Goal: Book appointment/travel/reservation

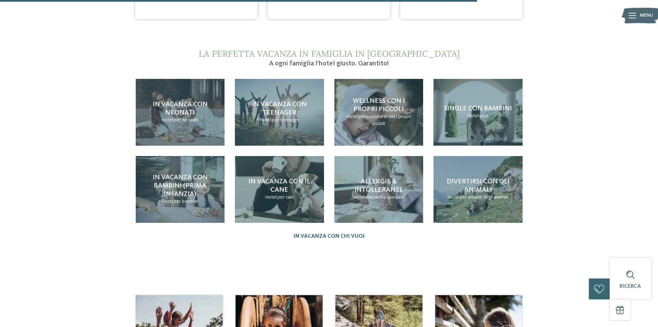
scroll to position [657, 0]
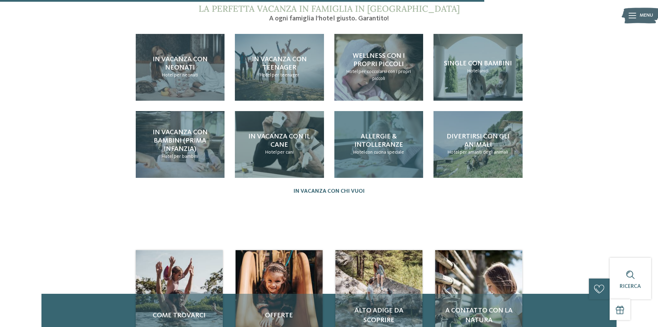
click at [374, 150] on span "con cucina speciale" at bounding box center [385, 152] width 39 height 5
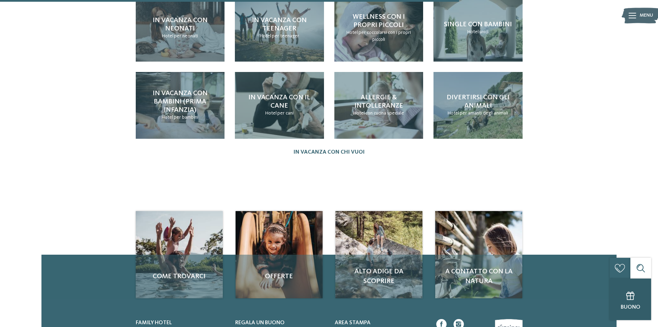
scroll to position [795, 0]
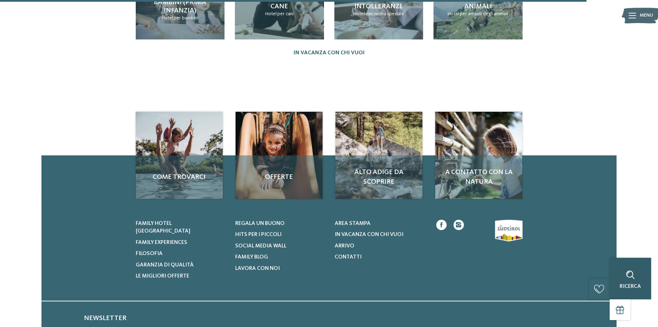
click at [645, 289] on div "Ricerca" at bounding box center [630, 277] width 41 height 41
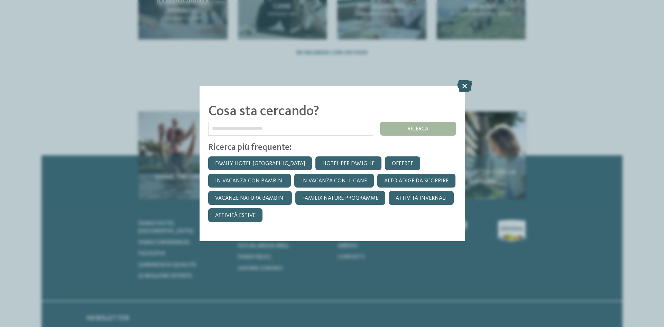
click at [461, 86] on icon at bounding box center [464, 85] width 15 height 12
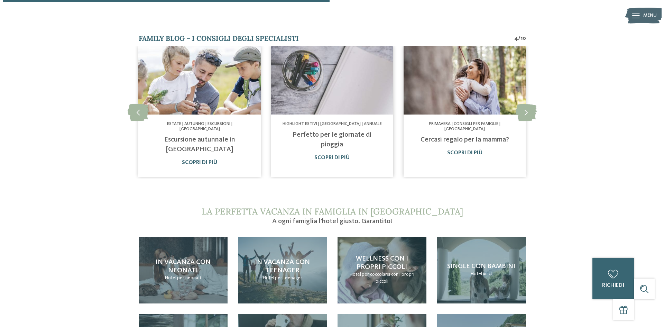
scroll to position [443, 0]
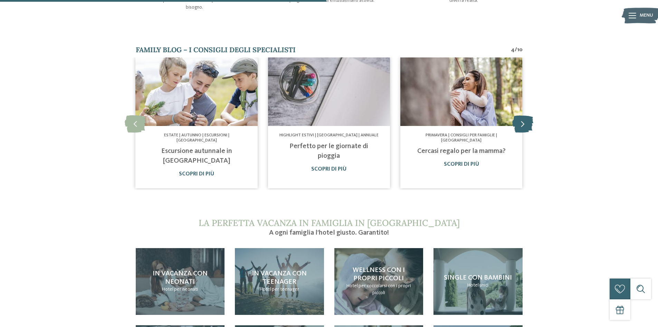
click at [520, 118] on icon at bounding box center [523, 123] width 21 height 17
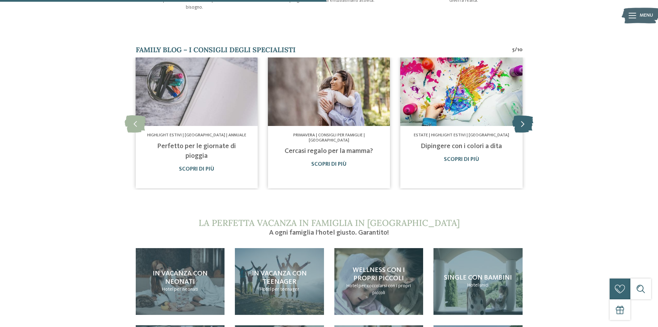
click at [520, 118] on icon at bounding box center [523, 123] width 21 height 17
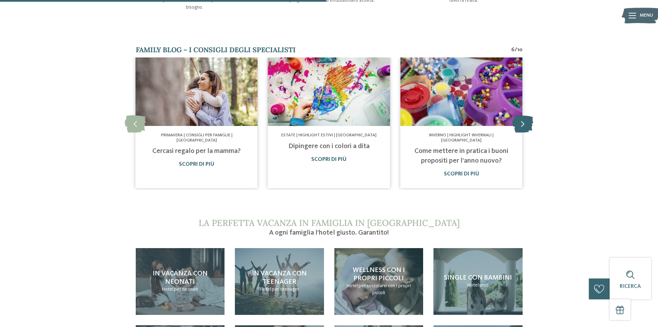
click at [520, 118] on icon at bounding box center [523, 123] width 21 height 17
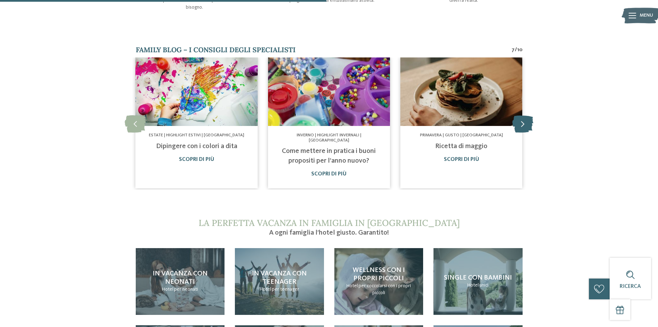
click at [520, 118] on icon at bounding box center [523, 123] width 21 height 17
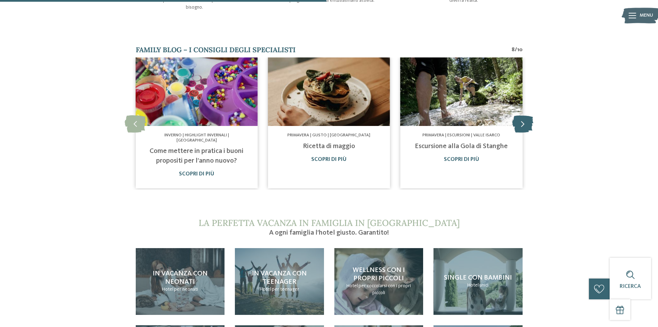
click at [520, 118] on icon at bounding box center [523, 123] width 21 height 17
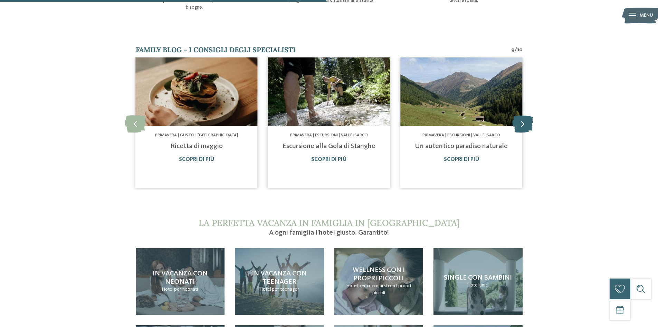
click at [520, 118] on icon at bounding box center [523, 123] width 21 height 17
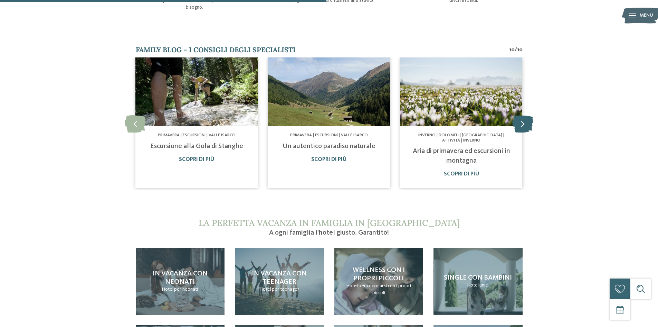
click at [520, 118] on icon at bounding box center [523, 123] width 21 height 17
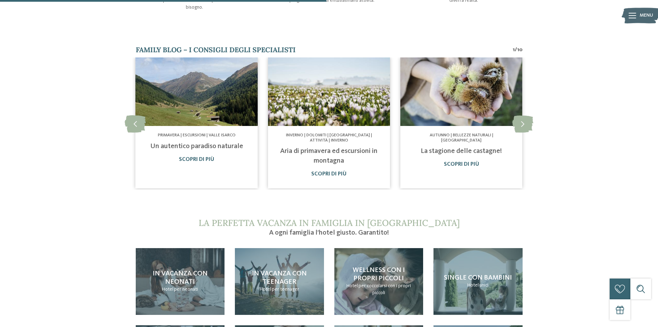
click at [627, 16] on img at bounding box center [641, 15] width 38 height 19
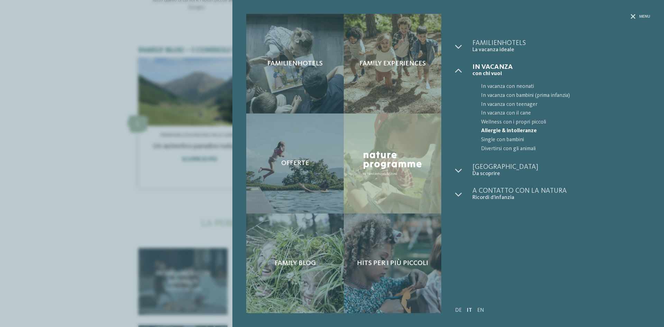
click at [506, 130] on span "Allergie & intolleranze" at bounding box center [565, 130] width 169 height 9
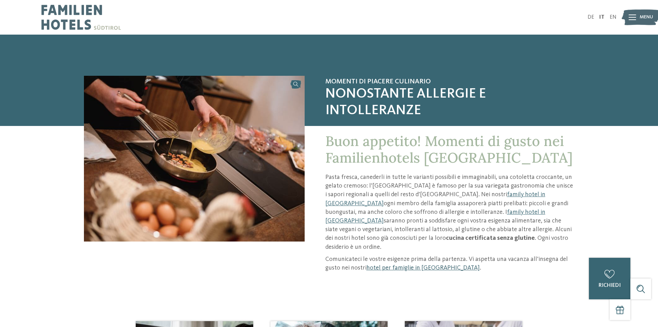
click at [395, 264] on link "hotel per famiglie in [GEOGRAPHIC_DATA]" at bounding box center [423, 267] width 113 height 6
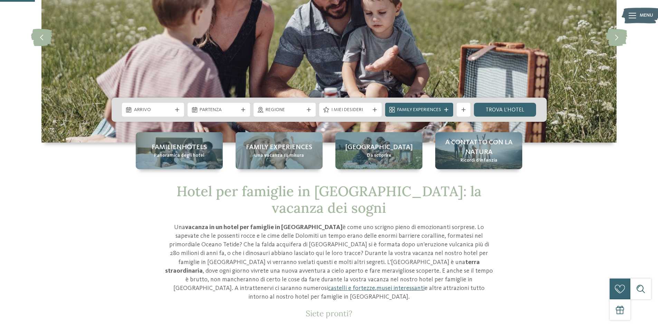
scroll to position [104, 0]
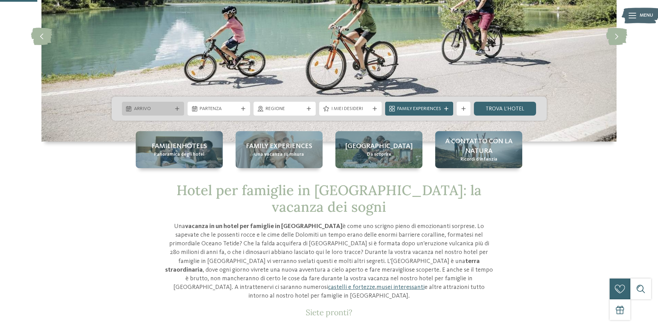
click at [162, 111] on span "Arrivo" at bounding box center [153, 108] width 38 height 7
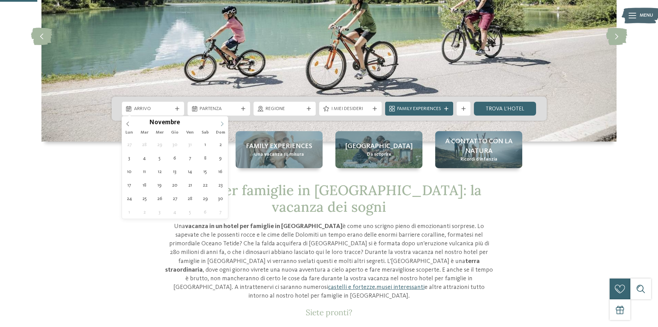
click at [222, 123] on icon at bounding box center [222, 123] width 5 height 5
type input "****"
click at [222, 123] on icon at bounding box center [222, 123] width 5 height 5
type div "[DATE]"
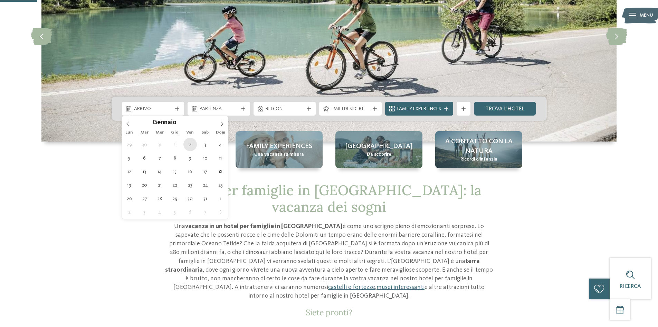
type input "****"
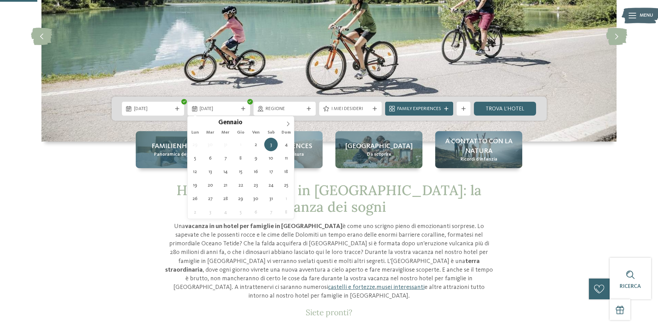
type div "[DATE]"
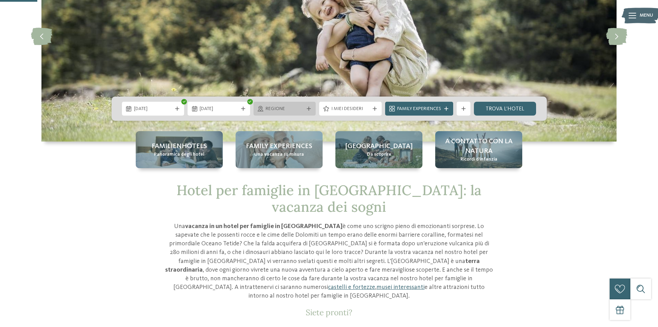
click at [282, 109] on span "Regione" at bounding box center [285, 108] width 38 height 7
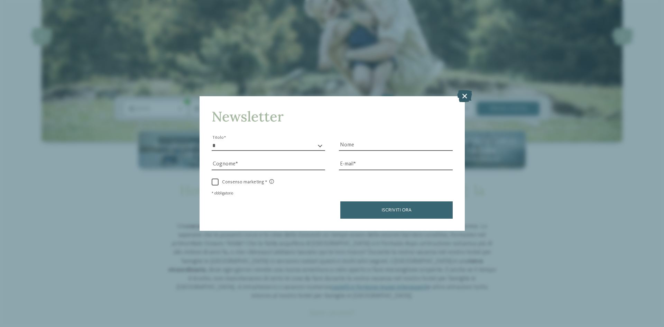
click at [469, 95] on icon at bounding box center [464, 96] width 15 height 12
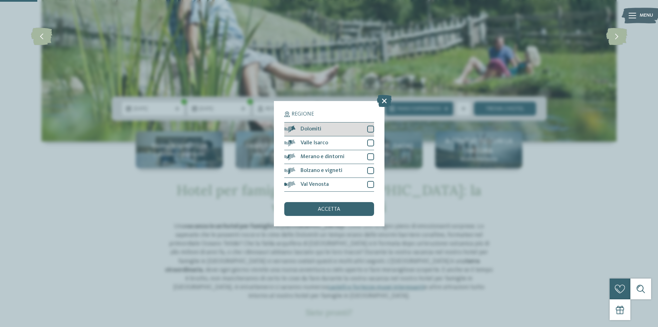
click at [369, 129] on div at bounding box center [370, 128] width 7 height 7
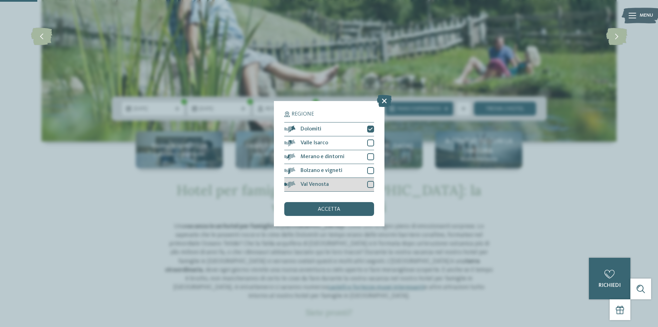
click at [369, 184] on div at bounding box center [370, 184] width 7 height 7
click at [370, 171] on div at bounding box center [370, 170] width 7 height 7
click at [370, 170] on icon at bounding box center [370, 170] width 4 height 4
click at [369, 156] on div at bounding box center [370, 156] width 7 height 7
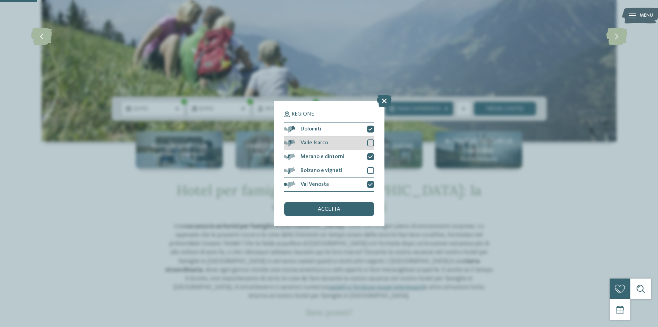
click at [373, 142] on div at bounding box center [370, 142] width 7 height 7
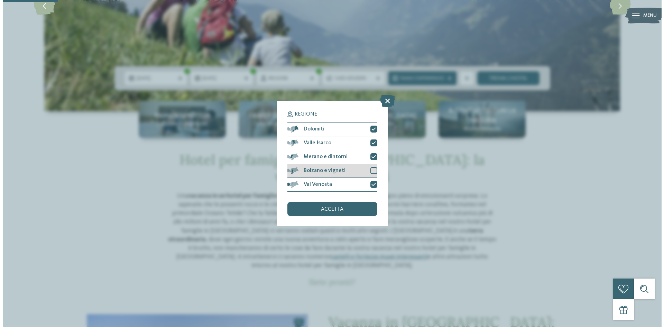
scroll to position [207, 0]
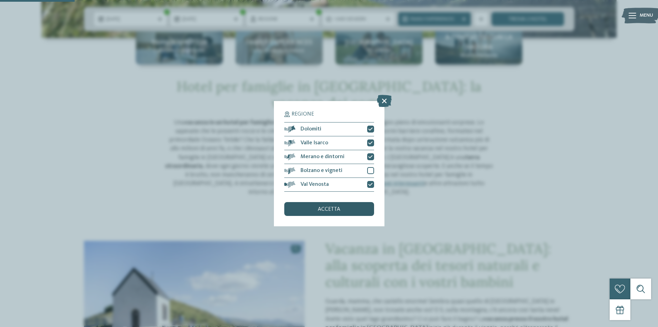
click at [341, 205] on div "accetta" at bounding box center [329, 209] width 90 height 14
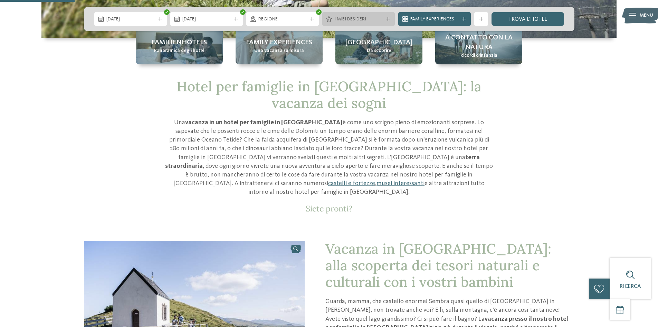
click at [366, 19] on span "I miei desideri" at bounding box center [359, 19] width 48 height 7
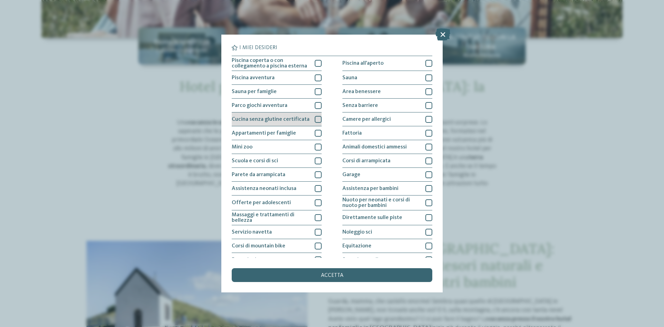
click at [303, 120] on span "Cucina senza glutine certificata" at bounding box center [271, 119] width 78 height 6
click at [341, 276] on span "accetta" at bounding box center [332, 275] width 22 height 6
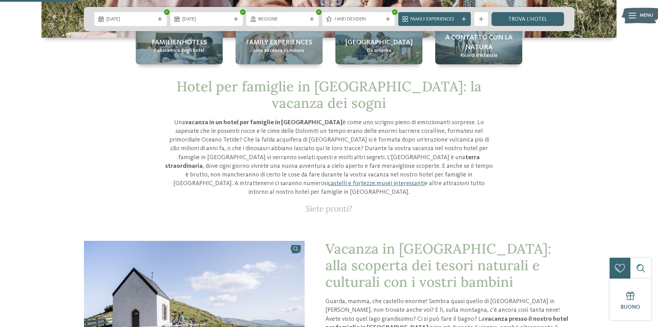
click at [359, 21] on span "I miei desideri" at bounding box center [359, 19] width 48 height 7
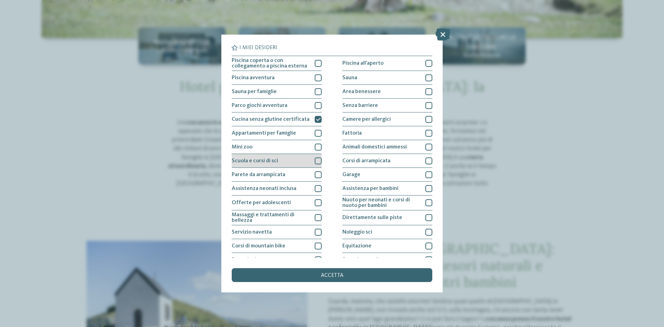
click at [314, 160] on div at bounding box center [317, 160] width 7 height 7
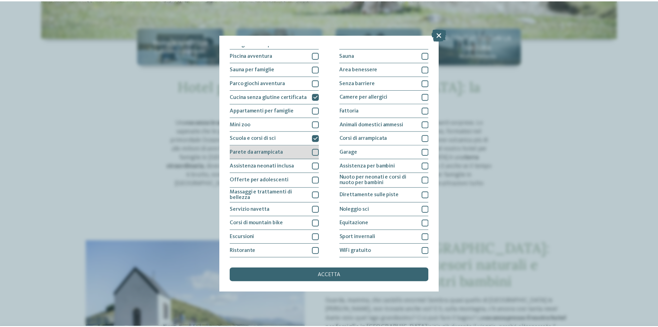
scroll to position [37, 0]
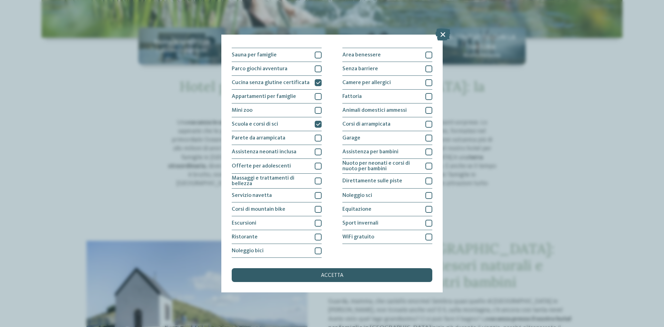
click at [329, 274] on span "accetta" at bounding box center [332, 275] width 22 height 6
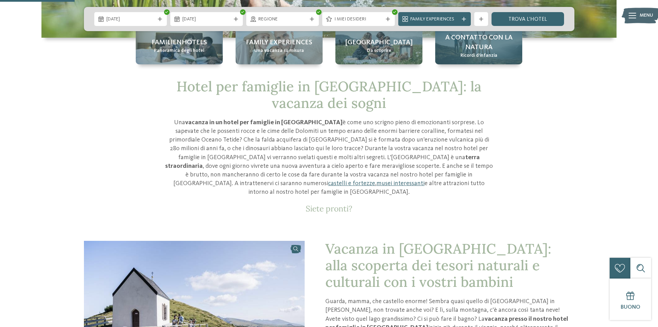
drag, startPoint x: 516, startPoint y: 21, endPoint x: 454, endPoint y: 48, distance: 67.9
click at [516, 21] on link "trova l’hotel" at bounding box center [528, 19] width 73 height 14
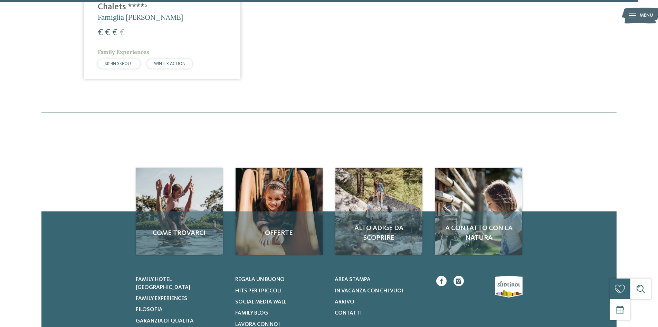
scroll to position [745, 0]
